Goal: Use online tool/utility: Utilize a website feature to perform a specific function

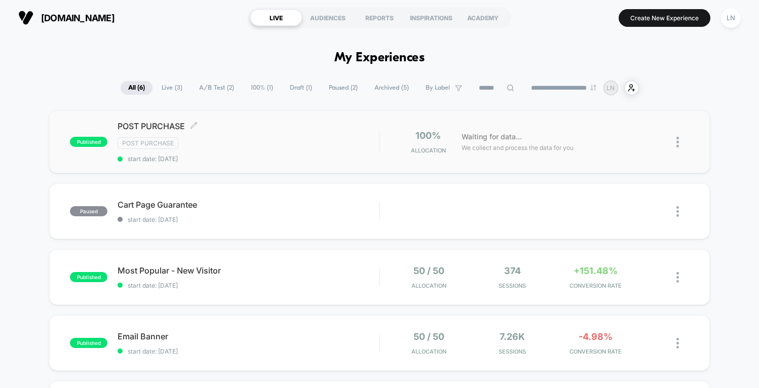
click at [202, 121] on span "POST PURCHASE Click to edit experience details" at bounding box center [248, 126] width 261 height 10
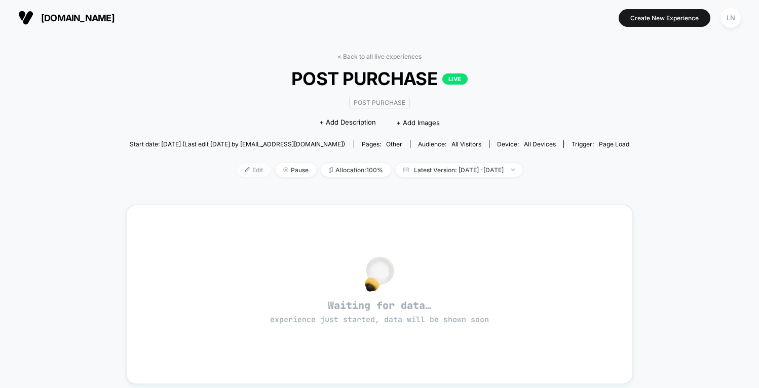
click at [237, 170] on span "Edit" at bounding box center [253, 170] width 33 height 14
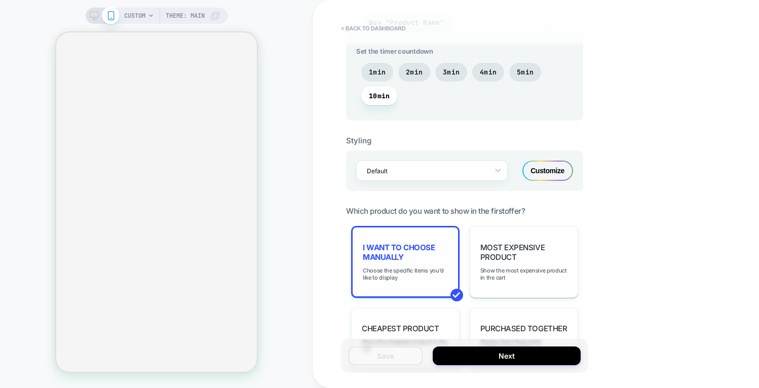
scroll to position [593, 0]
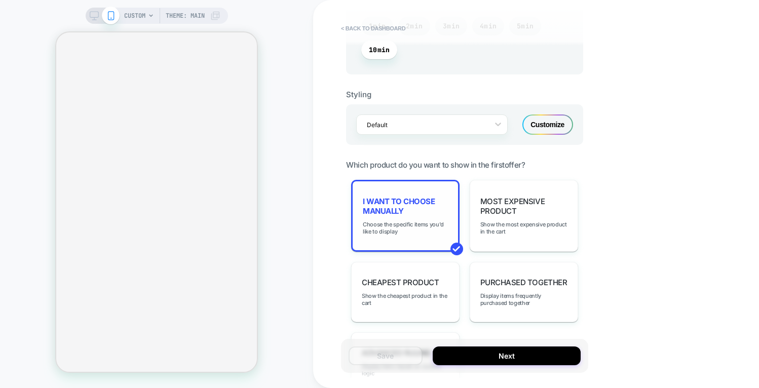
click at [416, 214] on div "I want to choose manually Choose the specific items you'd like to display" at bounding box center [405, 216] width 108 height 72
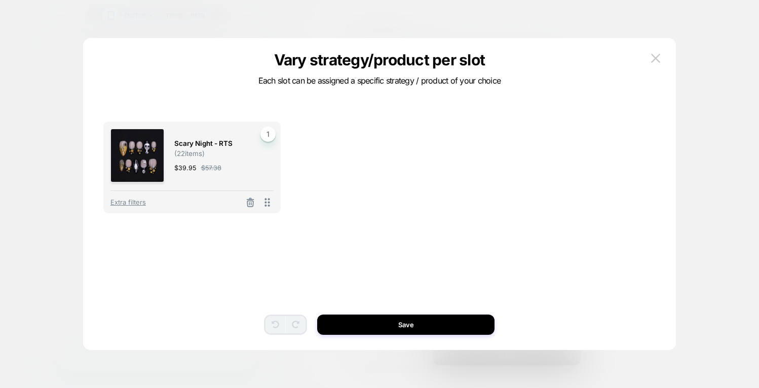
click at [582, 13] on div at bounding box center [379, 194] width 759 height 388
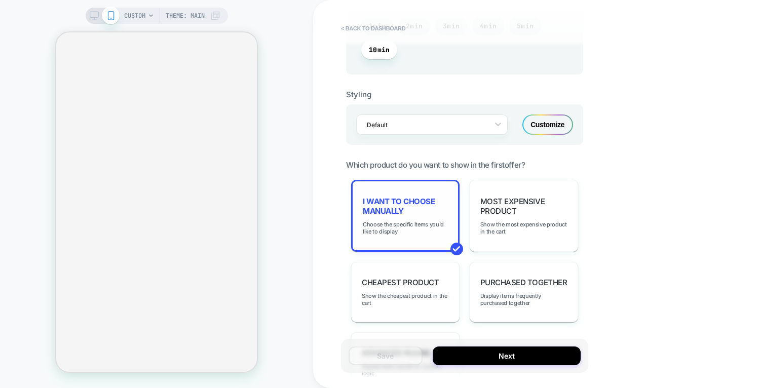
click at [416, 208] on span "I want to choose manually" at bounding box center [405, 206] width 85 height 19
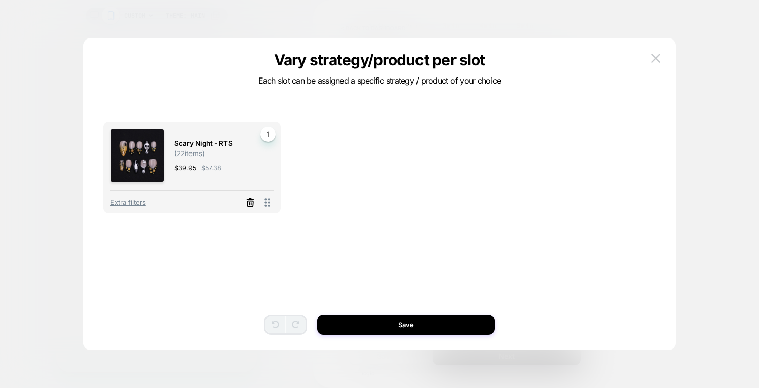
click at [247, 201] on icon at bounding box center [250, 204] width 6 height 6
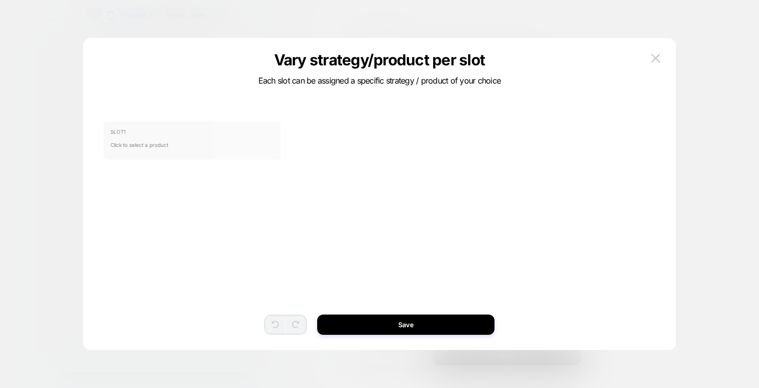
click at [198, 131] on span "SLOT 1" at bounding box center [191, 132] width 163 height 6
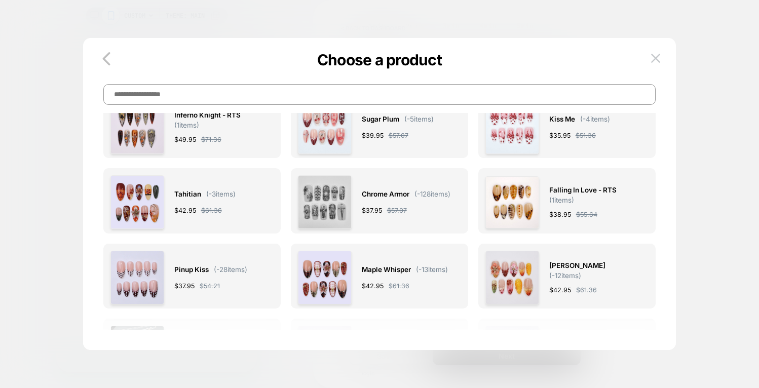
scroll to position [54, 0]
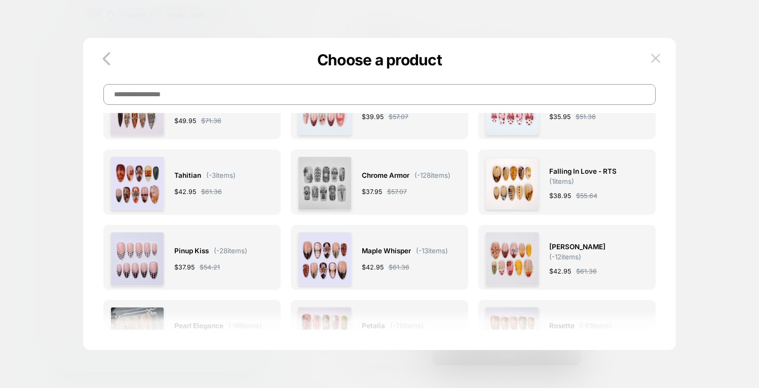
click at [288, 100] on input at bounding box center [379, 94] width 552 height 21
type input "***"
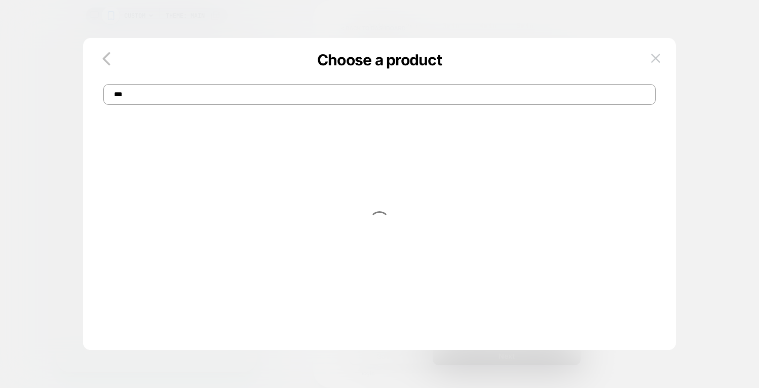
scroll to position [0, 0]
click at [103, 85] on div "Choose a product ***" at bounding box center [379, 84] width 593 height 42
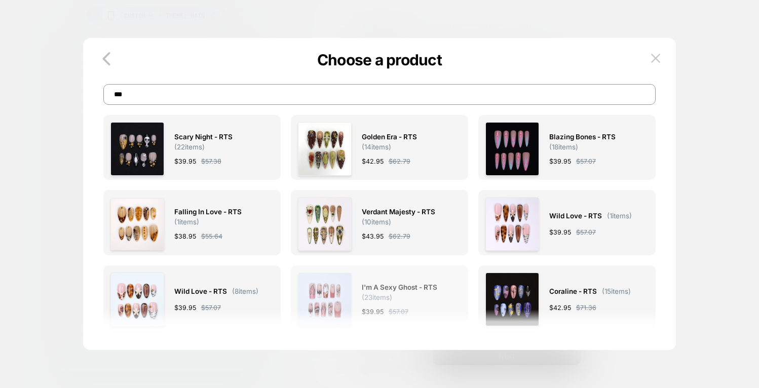
scroll to position [202, 0]
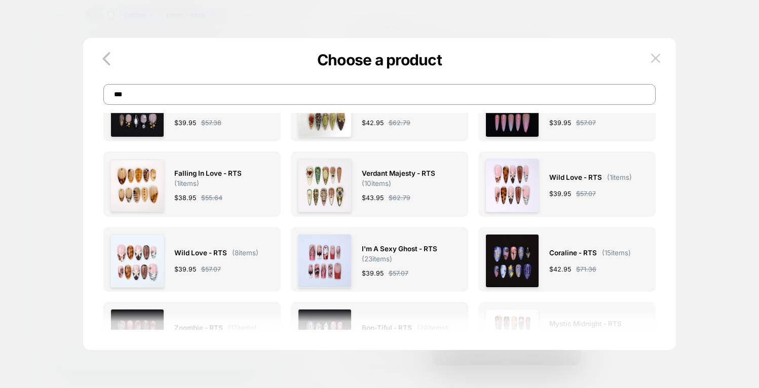
click at [526, 311] on img at bounding box center [512, 336] width 54 height 54
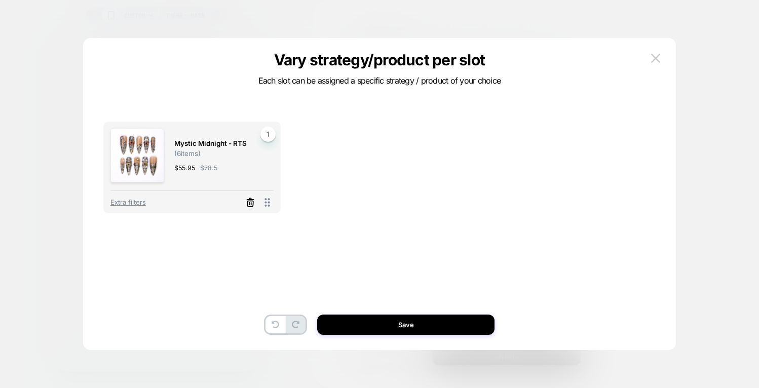
click at [249, 202] on icon at bounding box center [250, 203] width 10 height 10
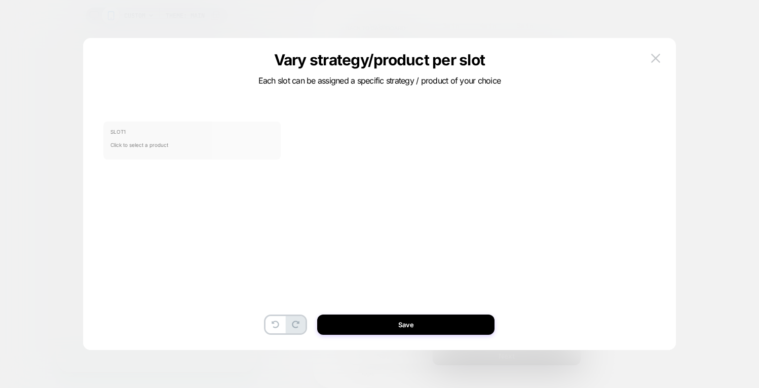
click at [215, 139] on span "Click to select a product" at bounding box center [191, 145] width 163 height 20
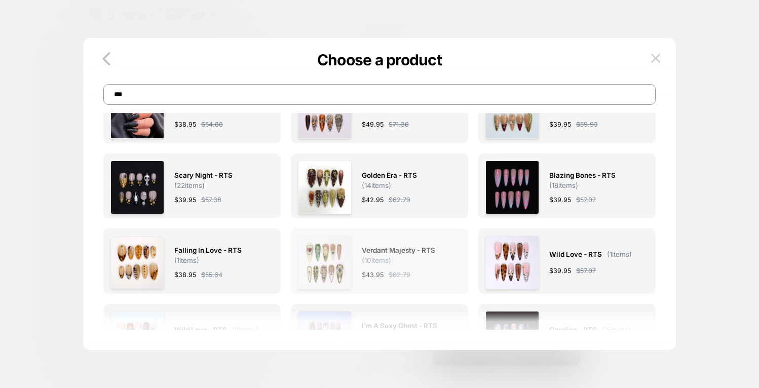
scroll to position [77, 0]
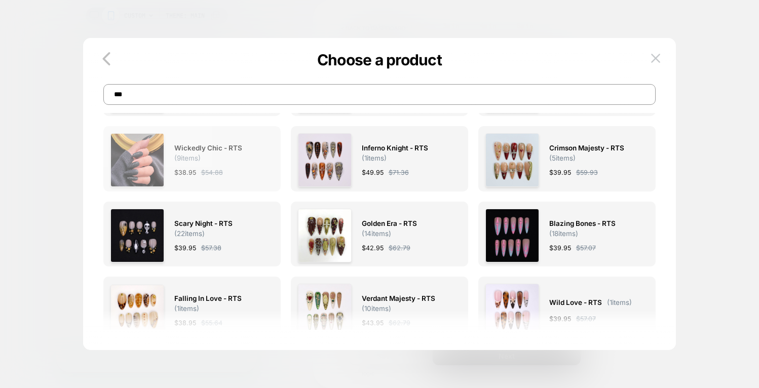
click at [211, 169] on span "$ 54.88" at bounding box center [212, 172] width 22 height 11
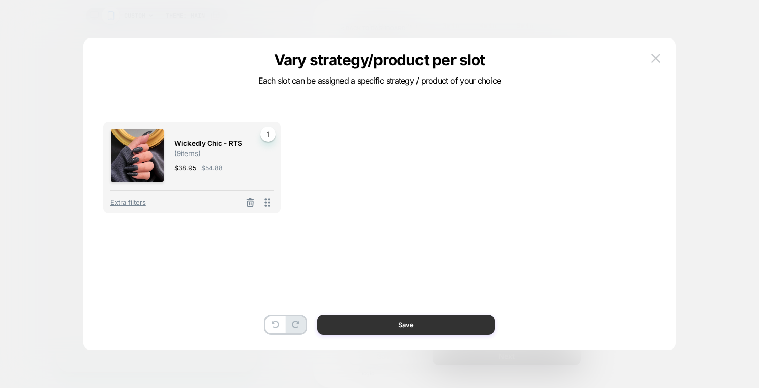
click at [404, 324] on button "Save" at bounding box center [405, 325] width 177 height 20
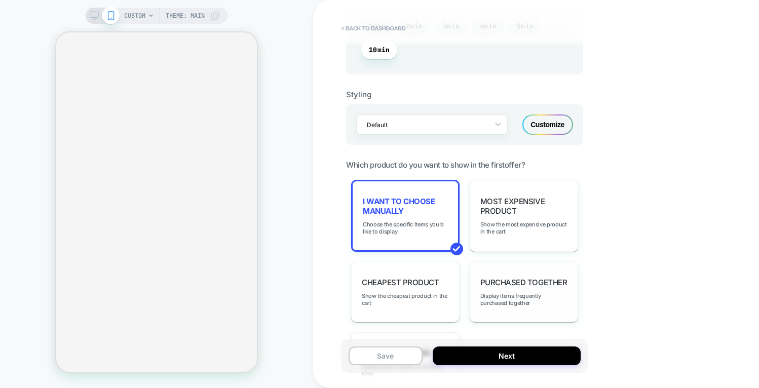
click at [540, 288] on div "Purchased Together Display items frequently purchased together" at bounding box center [524, 292] width 108 height 60
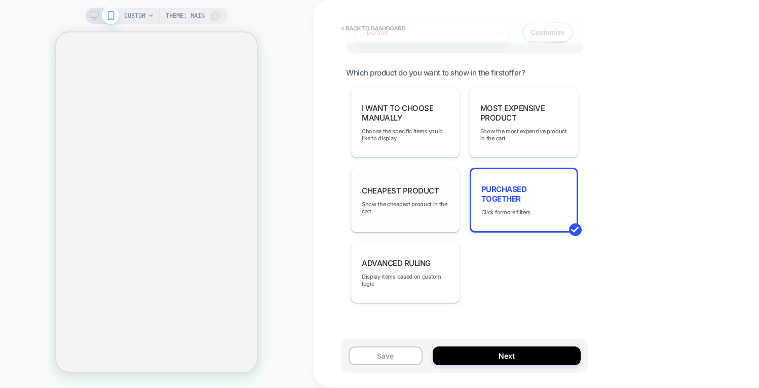
scroll to position [694, 0]
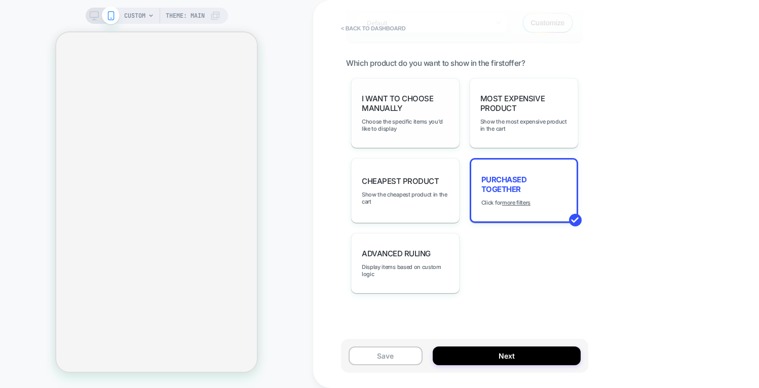
click at [420, 139] on div "I want to choose manually Choose the specific items you'd like to display" at bounding box center [405, 113] width 108 height 70
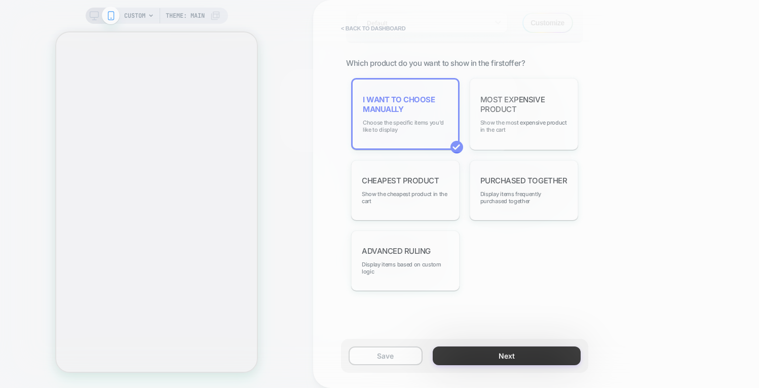
scroll to position [692, 0]
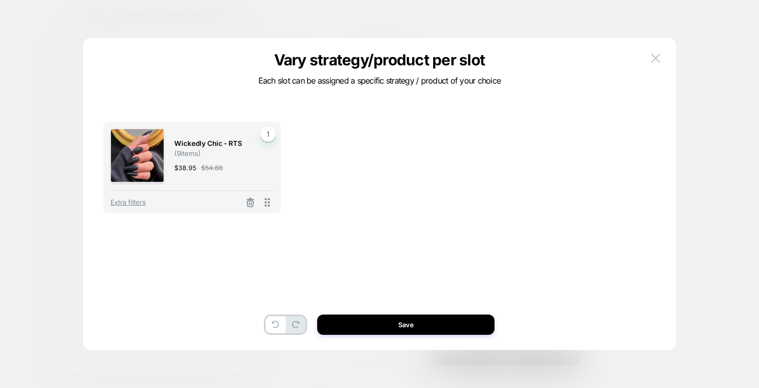
click at [375, 336] on div "Wickedly Chic - RTS ( 9 items) $ 38.95 $ 54.88 1 Extra filters To pick up a dra…" at bounding box center [379, 199] width 562 height 302
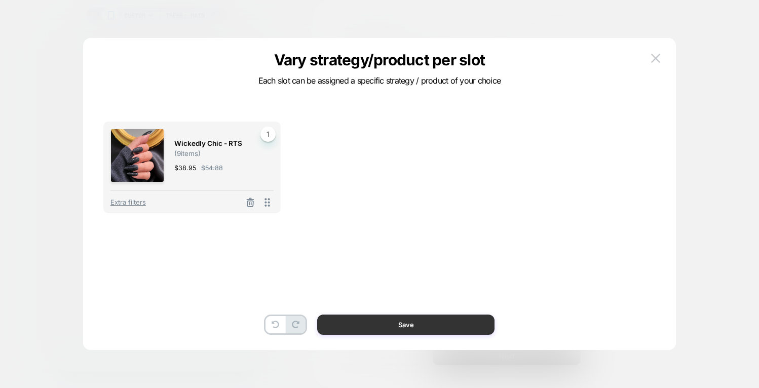
click at [380, 323] on button "Save" at bounding box center [405, 325] width 177 height 20
